Goal: Information Seeking & Learning: Learn about a topic

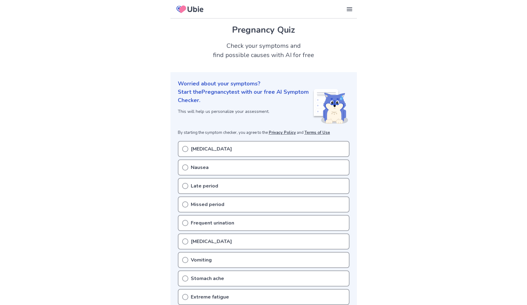
click at [191, 151] on p "[MEDICAL_DATA]" at bounding box center [211, 148] width 41 height 7
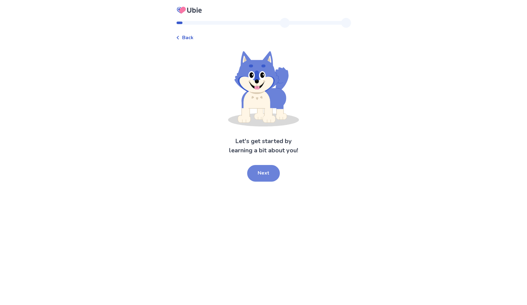
click at [269, 175] on button "Next" at bounding box center [263, 173] width 33 height 17
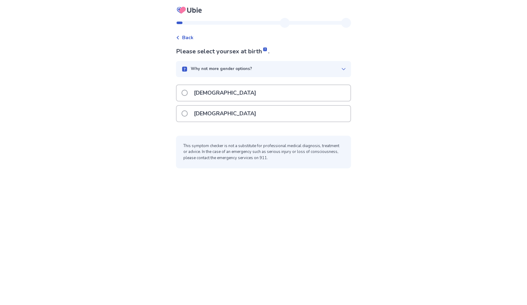
click at [206, 123] on div "[DEMOGRAPHIC_DATA]" at bounding box center [263, 115] width 175 height 21
click at [188, 115] on span at bounding box center [185, 113] width 6 height 6
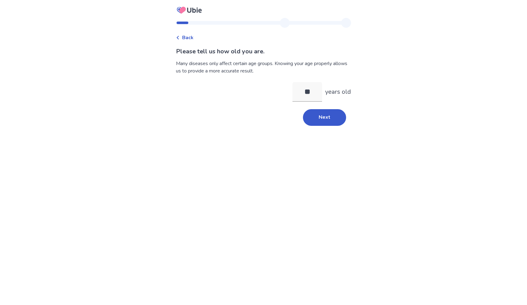
type input "**"
click at [319, 110] on div "Please tell us how old you are. Many diseases only affect certain age groups. K…" at bounding box center [263, 86] width 175 height 79
click at [331, 116] on button "Next" at bounding box center [324, 117] width 43 height 17
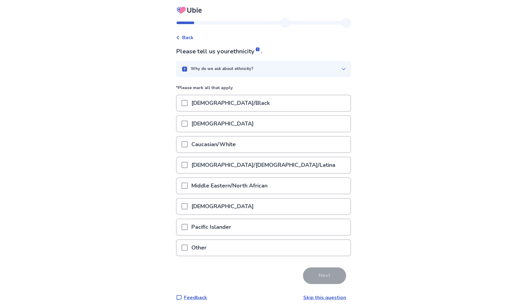
click at [213, 115] on div "[DEMOGRAPHIC_DATA]" at bounding box center [263, 123] width 175 height 17
click at [199, 109] on p "[DEMOGRAPHIC_DATA]/Black" at bounding box center [231, 103] width 86 height 16
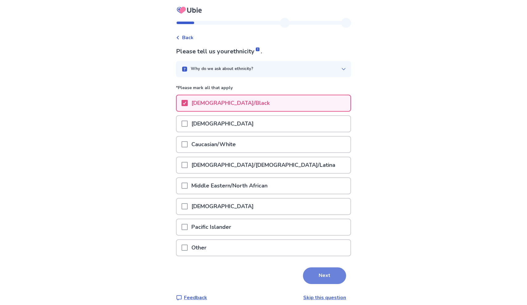
click at [319, 278] on button "Next" at bounding box center [324, 275] width 43 height 17
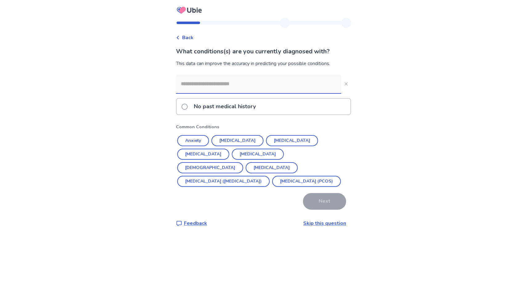
click at [200, 108] on p "No past medical history" at bounding box center [224, 107] width 69 height 16
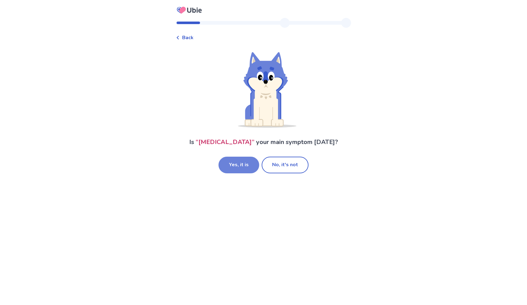
click at [234, 164] on button "Yes, it is" at bounding box center [239, 165] width 41 height 17
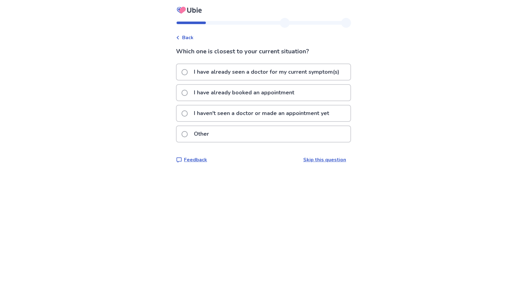
click at [196, 114] on p "I haven't seen a doctor or made an appointment yet" at bounding box center [261, 113] width 143 height 16
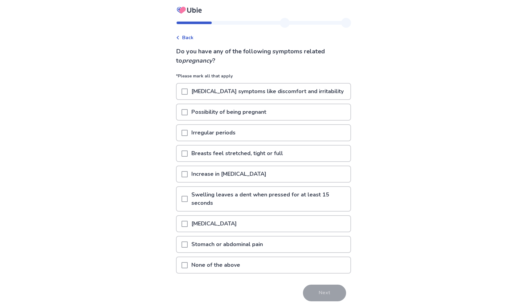
click at [188, 173] on span at bounding box center [185, 174] width 6 height 6
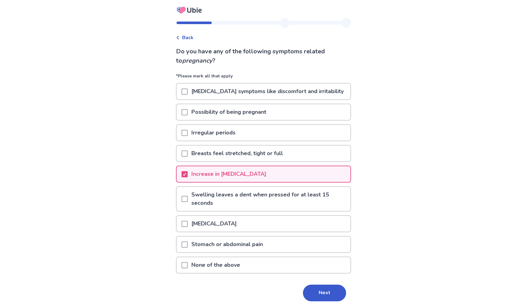
click at [188, 226] on span at bounding box center [185, 224] width 6 height 6
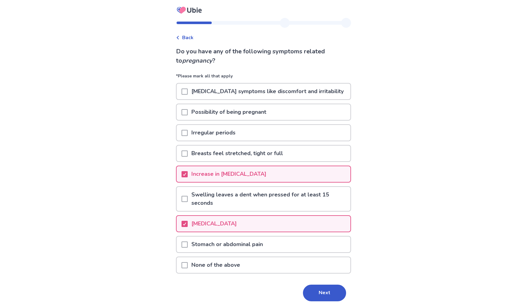
click at [188, 112] on span at bounding box center [185, 112] width 6 height 6
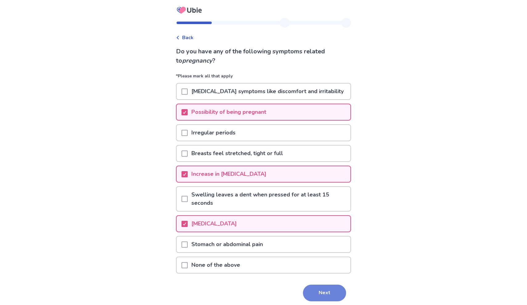
click at [325, 290] on button "Next" at bounding box center [324, 293] width 43 height 17
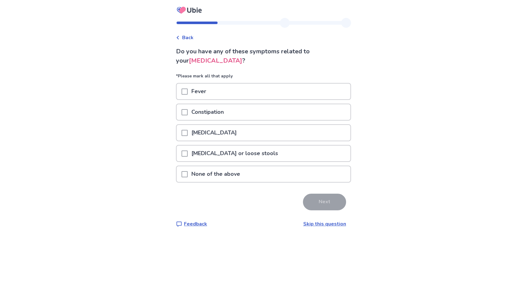
click at [188, 135] on span at bounding box center [185, 133] width 6 height 6
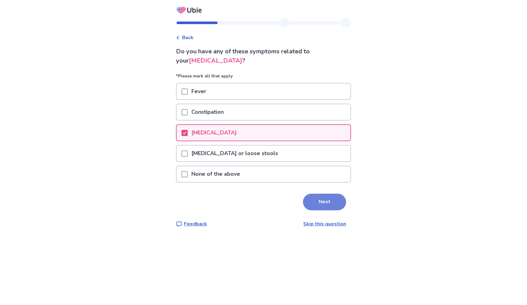
click at [316, 204] on button "Next" at bounding box center [324, 202] width 43 height 17
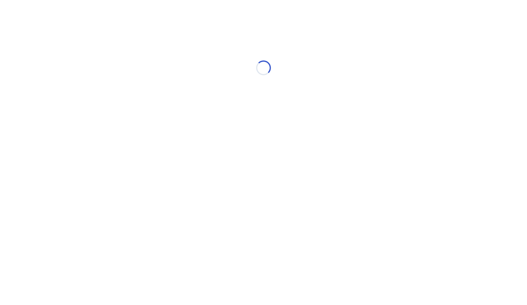
select select "*"
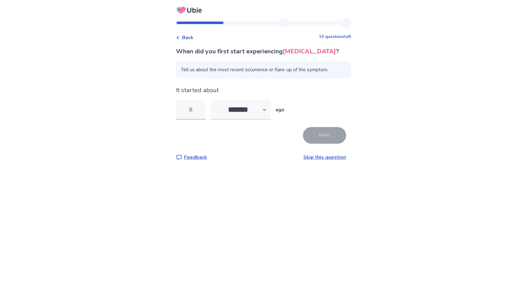
type input "*"
click at [326, 142] on button "Next" at bounding box center [324, 135] width 43 height 17
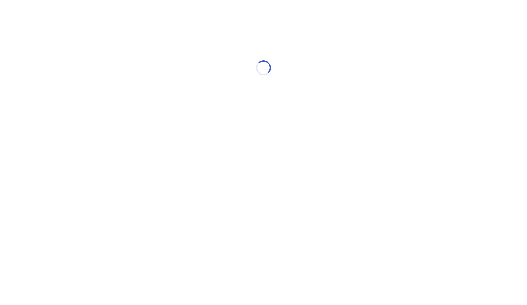
select select "*"
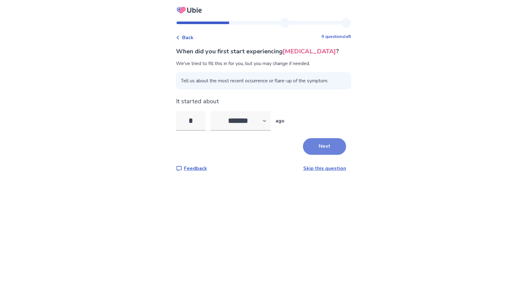
type input "*"
click at [310, 144] on button "Next" at bounding box center [324, 146] width 43 height 17
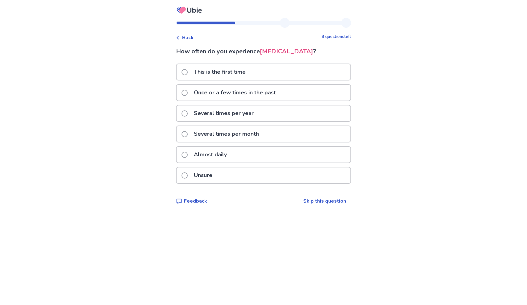
click at [239, 96] on p "Once or a few times in the past" at bounding box center [234, 93] width 89 height 16
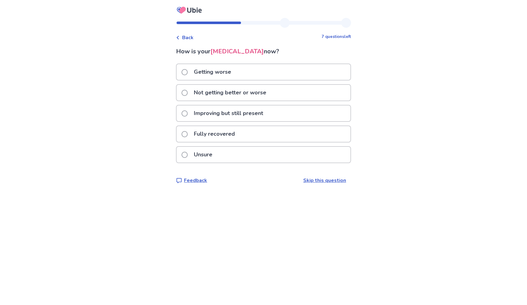
click at [216, 96] on p "Not getting better or worse" at bounding box center [230, 93] width 80 height 16
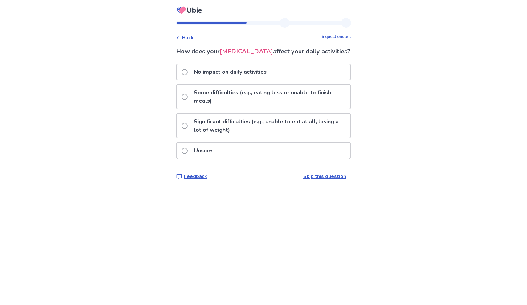
click at [203, 109] on p "Some difficulties (e.g., eating less or unable to finish meals)" at bounding box center [270, 97] width 160 height 24
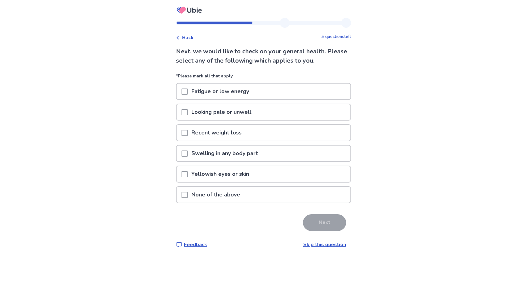
click at [188, 93] on span at bounding box center [185, 91] width 6 height 6
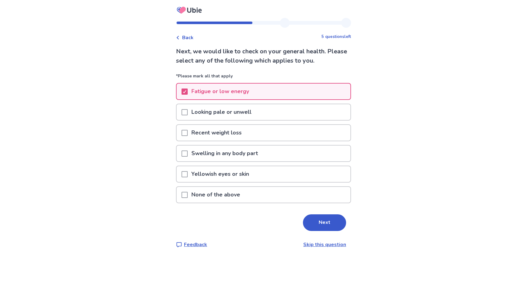
click at [315, 213] on div "Next, we would like to check on your general health. Please select any of the f…" at bounding box center [263, 147] width 175 height 201
click at [314, 224] on button "Next" at bounding box center [324, 222] width 43 height 17
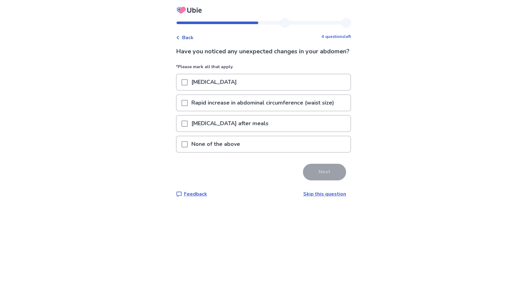
click at [188, 127] on span at bounding box center [185, 124] width 6 height 6
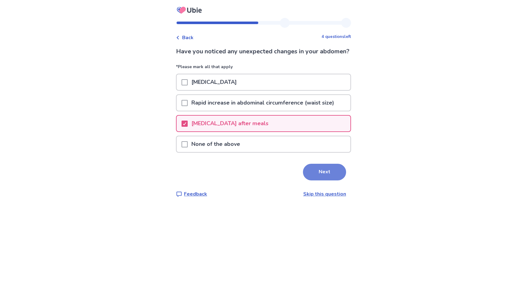
click at [328, 180] on button "Next" at bounding box center [324, 172] width 43 height 17
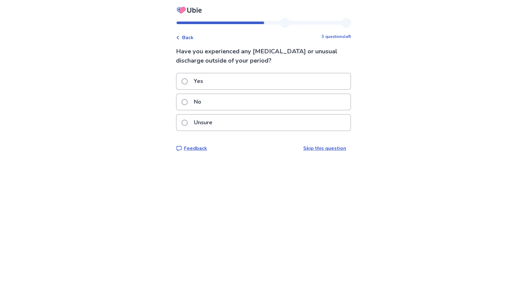
click at [253, 108] on div "No" at bounding box center [264, 102] width 174 height 16
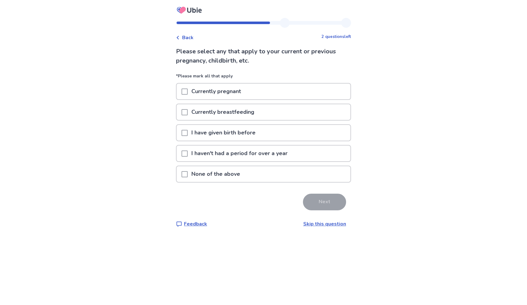
click at [187, 174] on span at bounding box center [185, 174] width 6 height 6
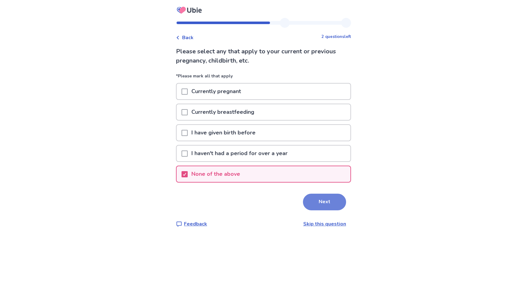
click at [319, 199] on button "Next" at bounding box center [324, 202] width 43 height 17
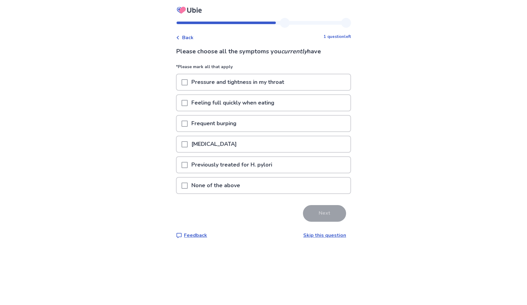
click at [188, 102] on span at bounding box center [185, 103] width 6 height 6
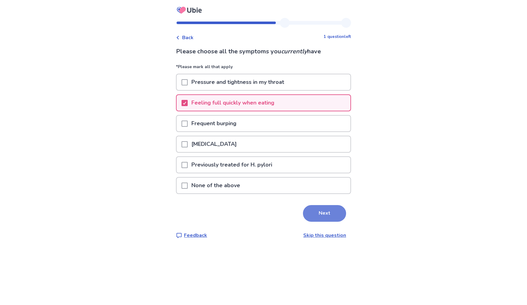
click at [307, 216] on button "Next" at bounding box center [324, 213] width 43 height 17
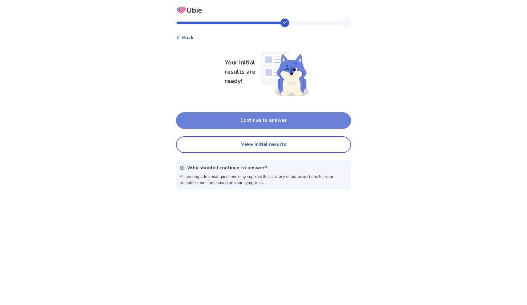
click at [276, 125] on button "Continue to answer" at bounding box center [263, 120] width 175 height 17
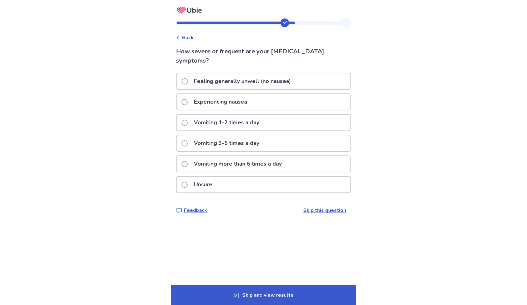
click at [228, 113] on div "Experiencing nausea" at bounding box center [263, 103] width 175 height 21
click at [223, 105] on p "Experiencing nausea" at bounding box center [220, 102] width 61 height 16
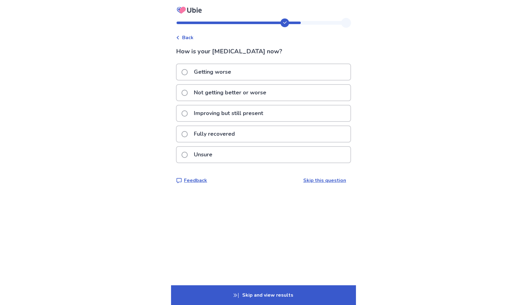
click at [199, 120] on p "Improving but still present" at bounding box center [228, 113] width 77 height 16
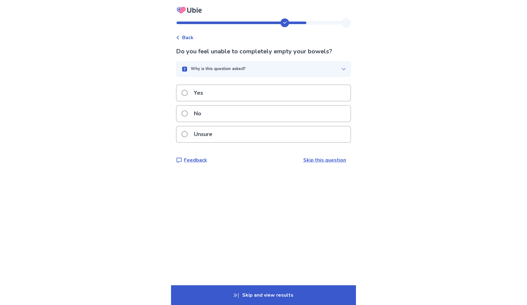
click at [212, 136] on p "Unsure" at bounding box center [203, 134] width 26 height 16
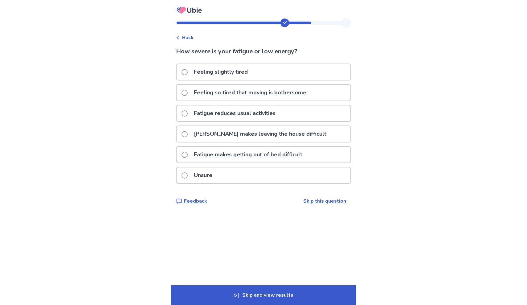
click at [188, 113] on span at bounding box center [185, 113] width 6 height 6
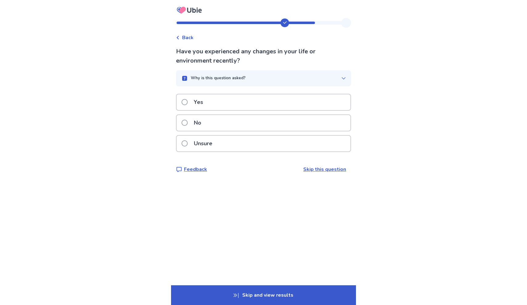
click at [195, 125] on p "No" at bounding box center [197, 123] width 15 height 16
click at [195, 139] on p "Unsure" at bounding box center [203, 144] width 26 height 16
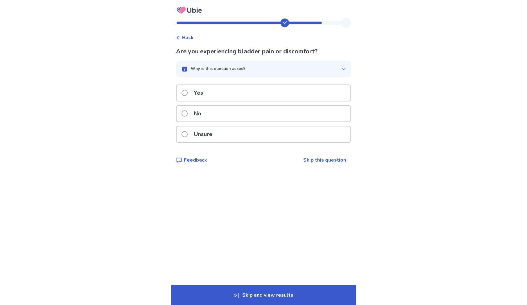
click at [205, 113] on p "No" at bounding box center [197, 114] width 15 height 16
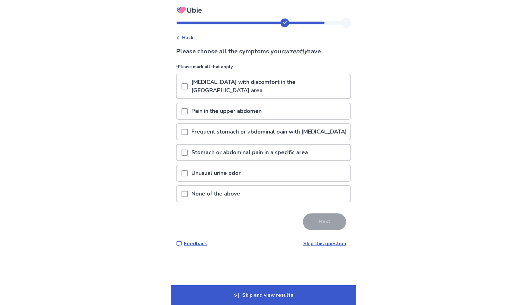
click at [186, 153] on span at bounding box center [185, 153] width 6 height 6
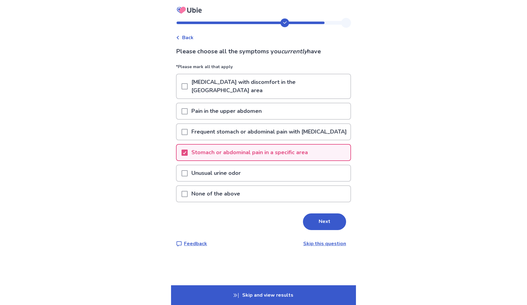
click at [188, 124] on div at bounding box center [185, 132] width 6 height 16
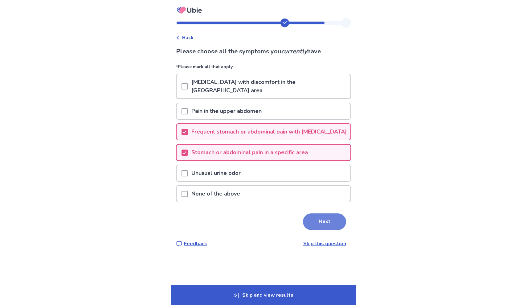
click at [314, 225] on button "Next" at bounding box center [324, 221] width 43 height 17
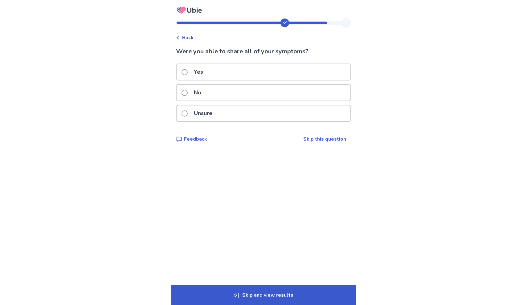
drag, startPoint x: 199, startPoint y: 88, endPoint x: 216, endPoint y: 41, distance: 50.1
click at [216, 41] on div "Back Were you able to share all of your symptoms? Yes No Unsure Feedback Skip t…" at bounding box center [263, 85] width 185 height 135
click at [188, 72] on span at bounding box center [185, 72] width 6 height 6
